Goal: Use online tool/utility: Utilize a website feature to perform a specific function

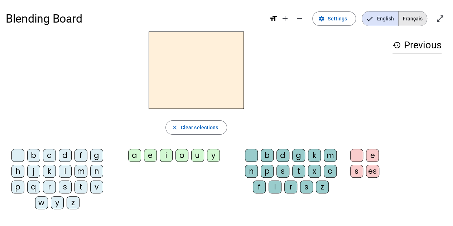
click at [415, 20] on span "Français" at bounding box center [412, 18] width 28 height 14
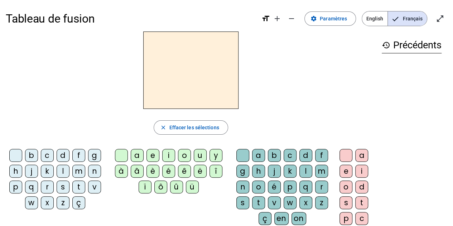
click at [273, 154] on div "b" at bounding box center [274, 155] width 13 height 13
click at [263, 155] on div "a" at bounding box center [258, 155] width 13 height 13
click at [33, 157] on div "b" at bounding box center [31, 155] width 13 height 13
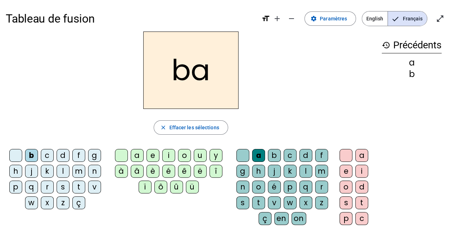
click at [309, 171] on div "l" at bounding box center [305, 171] width 13 height 13
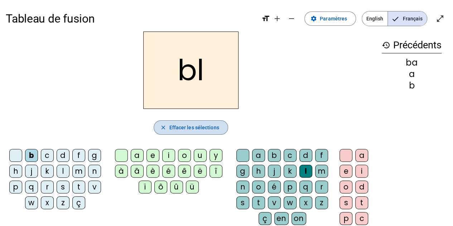
click at [201, 130] on span "Effacer les sélections" at bounding box center [194, 127] width 50 height 9
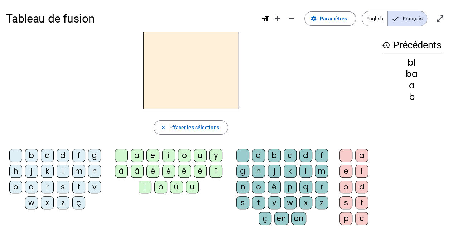
click at [35, 155] on div "b" at bounding box center [31, 155] width 13 height 13
click at [170, 171] on div "é" at bounding box center [168, 171] width 13 height 13
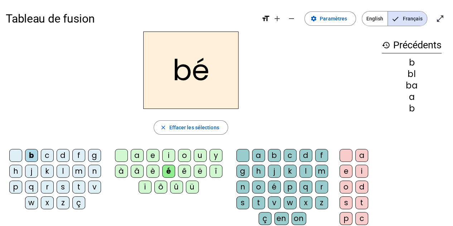
click at [277, 153] on div "b" at bounding box center [274, 155] width 13 height 13
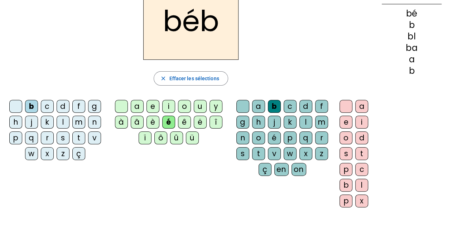
scroll to position [49, 0]
click at [344, 108] on div at bounding box center [345, 106] width 13 height 13
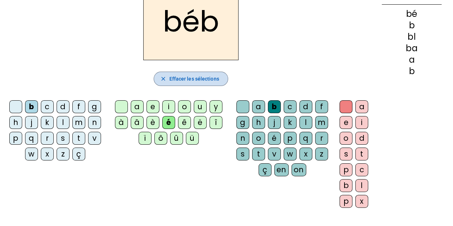
click at [203, 84] on span "button" at bounding box center [190, 78] width 73 height 17
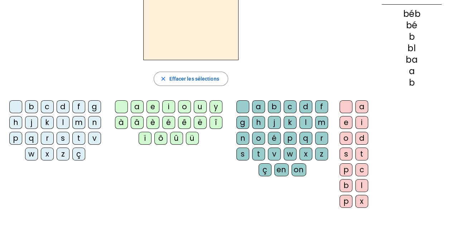
click at [13, 139] on div "p" at bounding box center [15, 138] width 13 height 13
click at [136, 105] on div "a" at bounding box center [137, 106] width 13 height 13
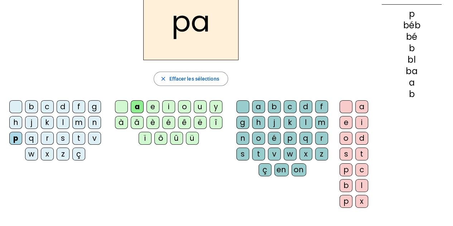
click at [289, 138] on div "p" at bounding box center [289, 138] width 13 height 13
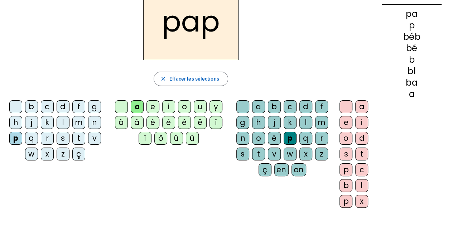
click at [360, 106] on div "a" at bounding box center [361, 106] width 13 height 13
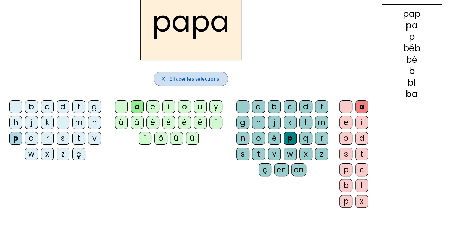
click at [183, 78] on span "Effacer les sélections" at bounding box center [194, 78] width 50 height 9
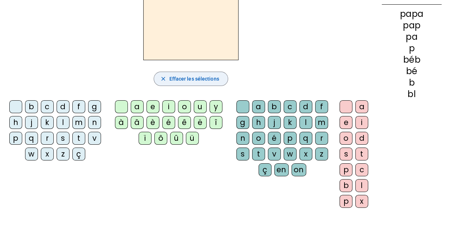
scroll to position [0, 0]
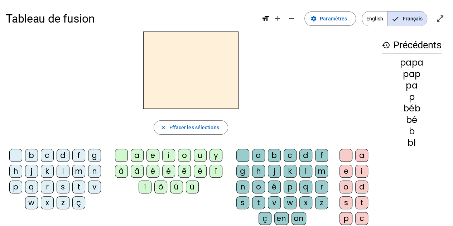
click at [93, 158] on div "g" at bounding box center [94, 155] width 13 height 13
click at [137, 155] on div "a" at bounding box center [137, 155] width 13 height 13
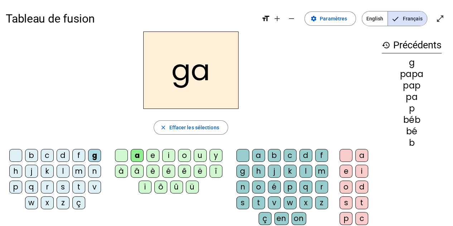
click at [257, 202] on div "t" at bounding box center [258, 202] width 13 height 13
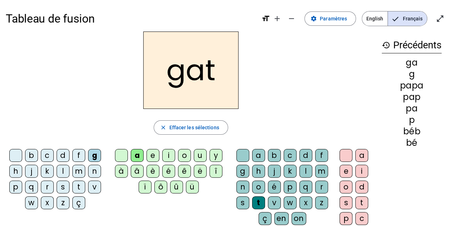
click at [361, 154] on div "a" at bounding box center [361, 155] width 13 height 13
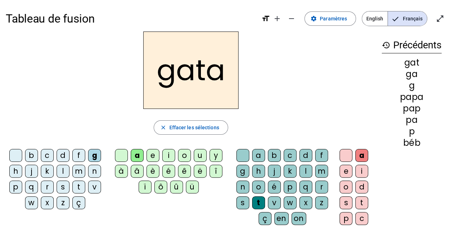
click at [348, 169] on div "e" at bounding box center [345, 171] width 13 height 13
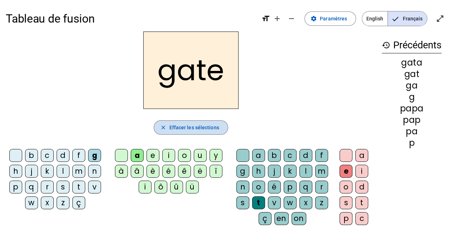
click at [210, 127] on span "Effacer les sélections" at bounding box center [194, 127] width 50 height 9
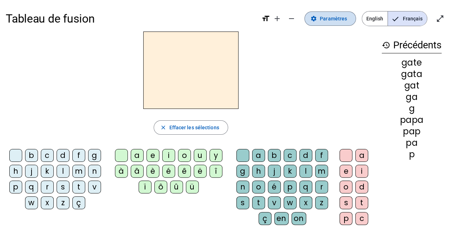
click at [341, 21] on span "Paramètres" at bounding box center [333, 18] width 27 height 9
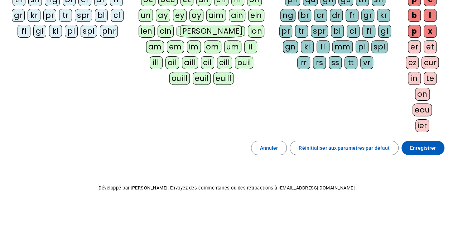
scroll to position [154, 0]
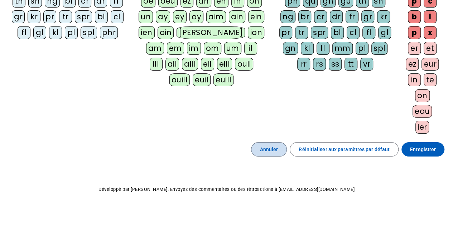
click at [276, 148] on span "Annuler" at bounding box center [269, 149] width 18 height 9
